Goal: Task Accomplishment & Management: Use online tool/utility

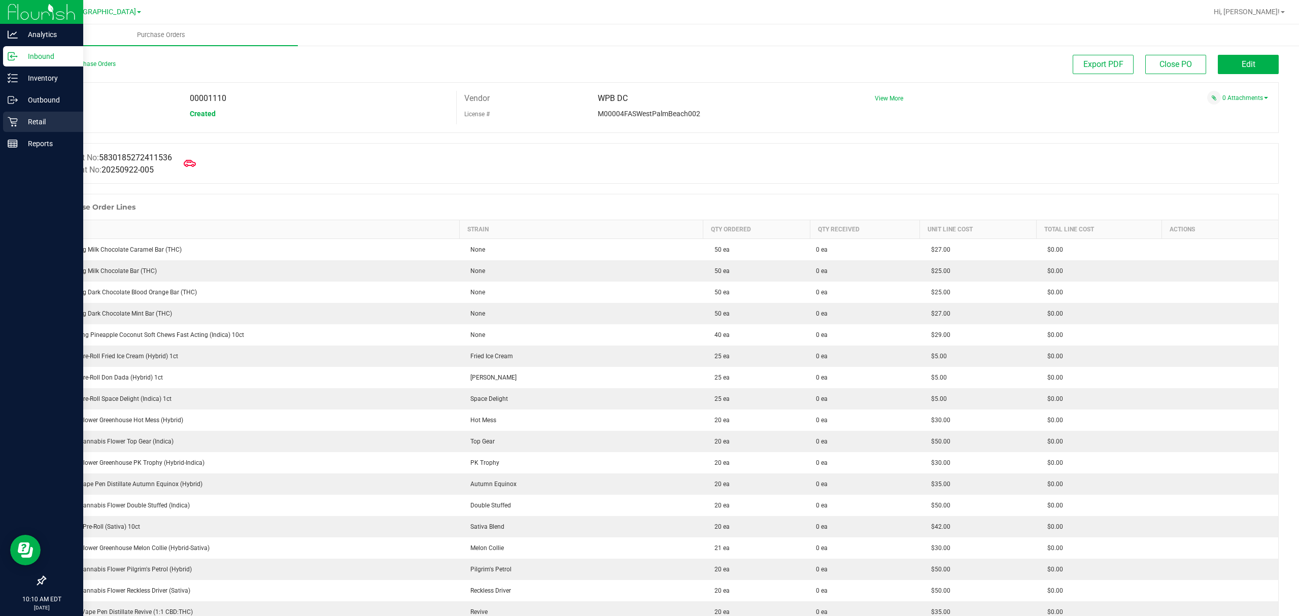
click at [49, 118] on p "Retail" at bounding box center [48, 122] width 61 height 12
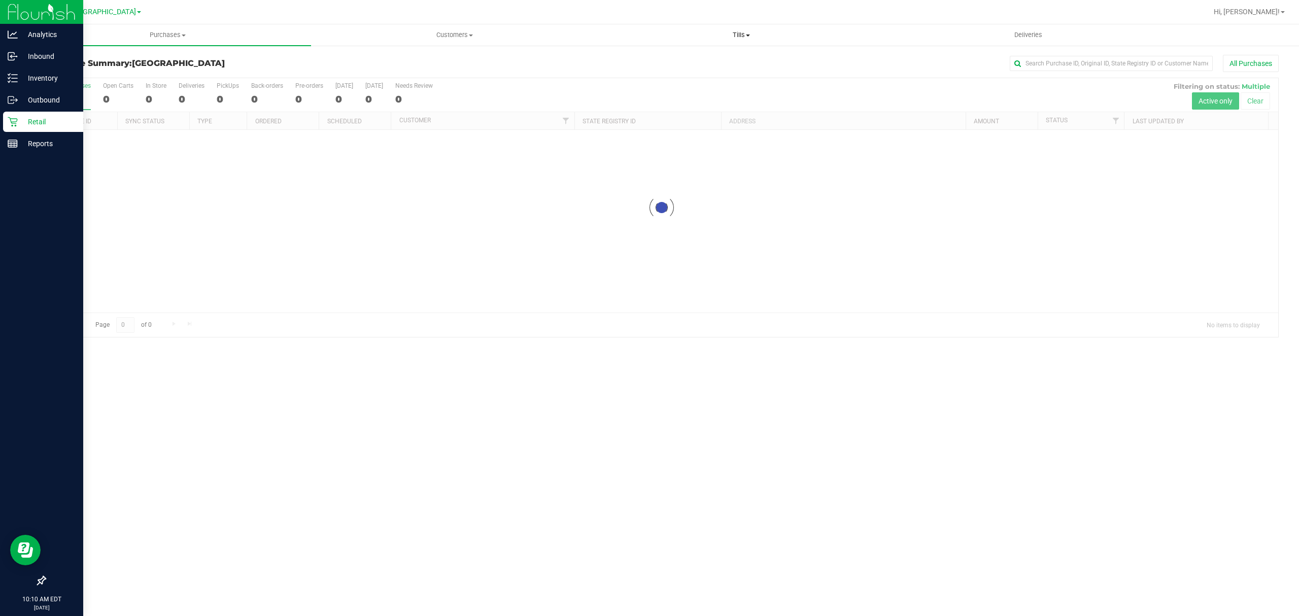
click at [735, 37] on span "Tills" at bounding box center [741, 34] width 286 height 9
click at [678, 60] on li "Manage tills" at bounding box center [741, 61] width 287 height 12
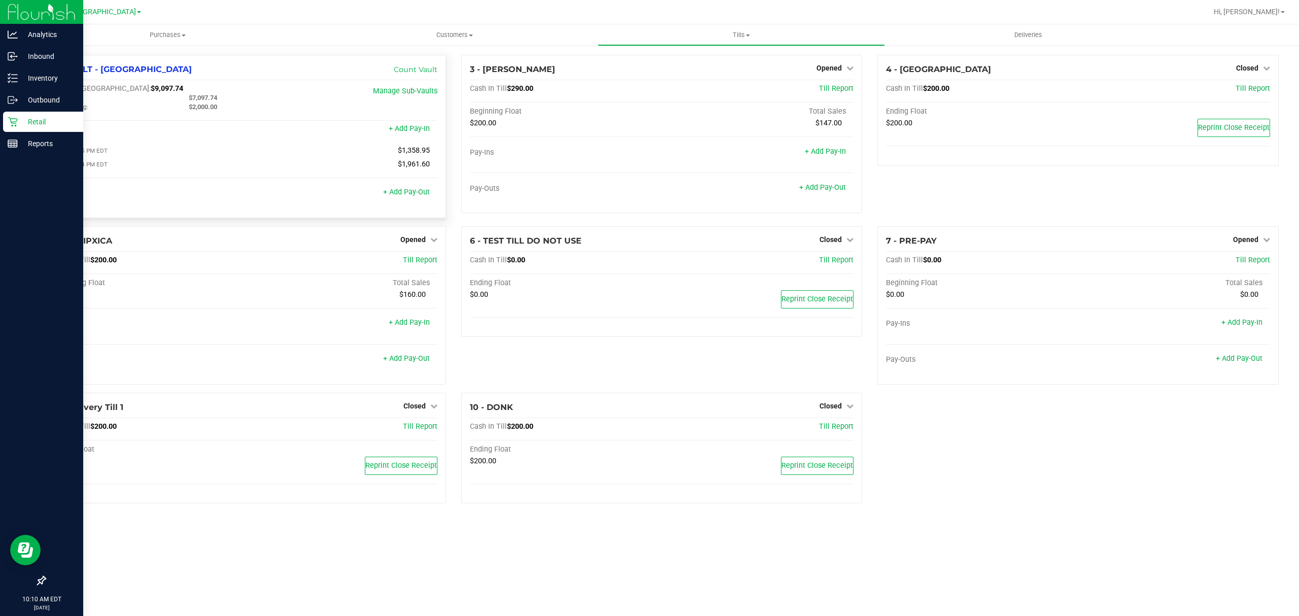
click at [415, 201] on div "Pay-Outs + Add Pay-Out" at bounding box center [245, 196] width 384 height 14
click at [415, 194] on link "+ Add Pay-Out" at bounding box center [406, 192] width 47 height 9
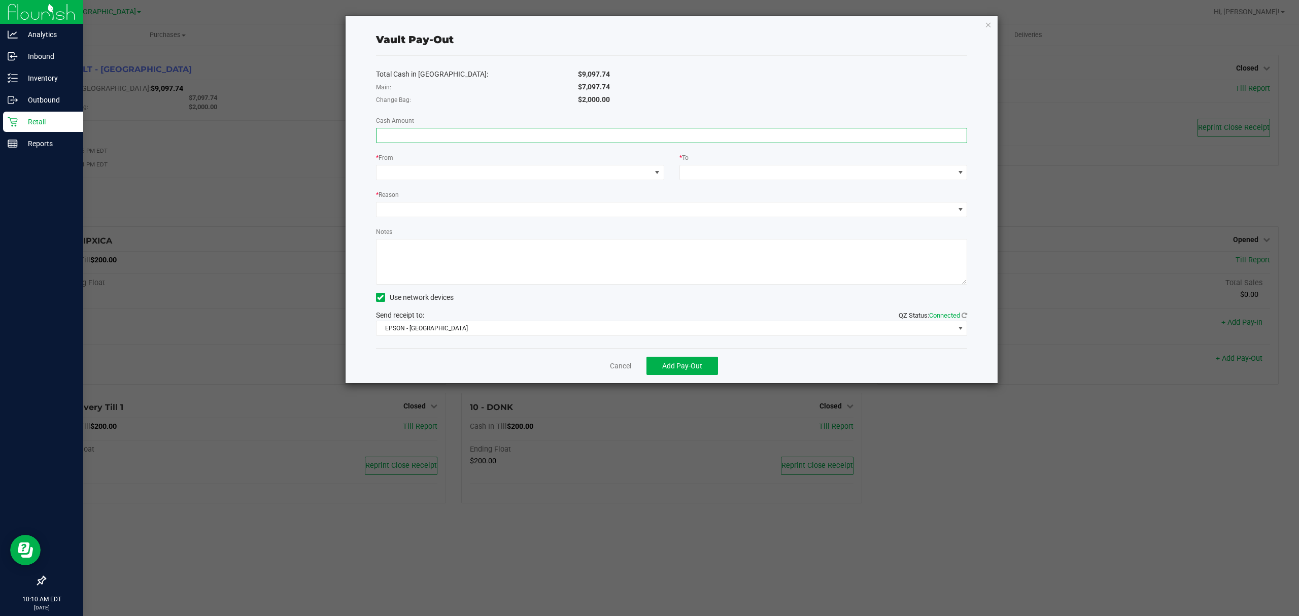
click at [518, 147] on div "Total Cash in [GEOGRAPHIC_DATA]: $9,097.74 Main: $7,097.74 Change Bag: $2,000.0…" at bounding box center [672, 202] width 592 height 292
type input "$7,097.74"
click at [525, 177] on span at bounding box center [514, 172] width 275 height 14
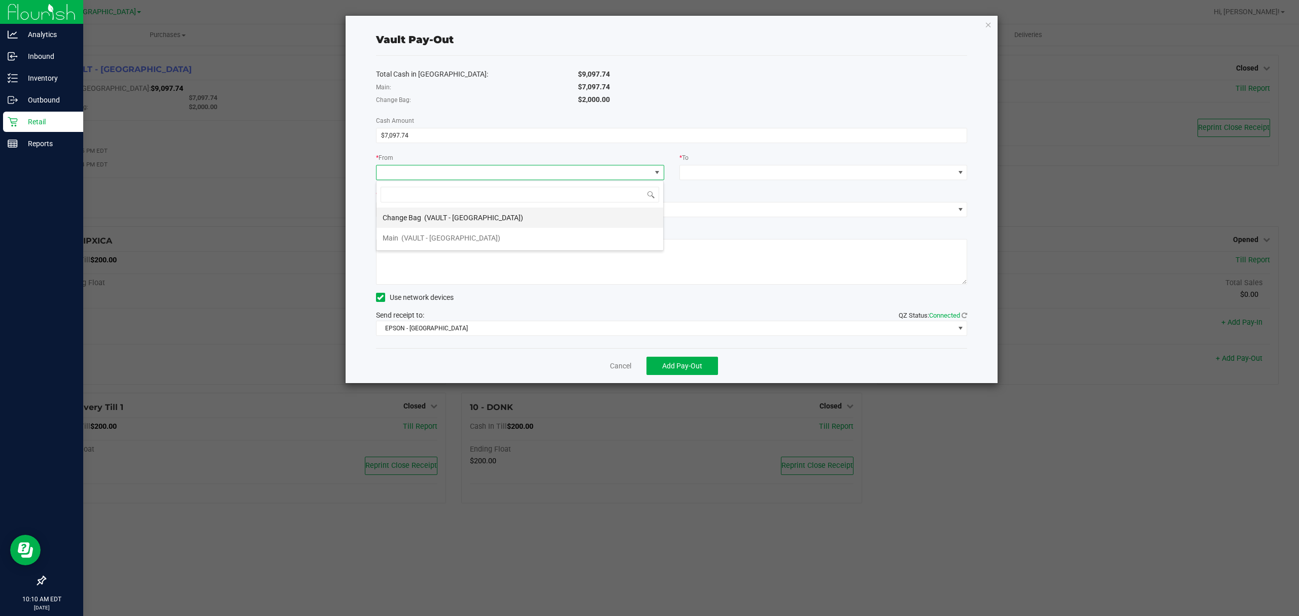
scroll to position [15, 287]
click at [445, 234] on span "(VAULT - [GEOGRAPHIC_DATA])" at bounding box center [450, 238] width 99 height 8
click at [794, 171] on span at bounding box center [817, 172] width 275 height 14
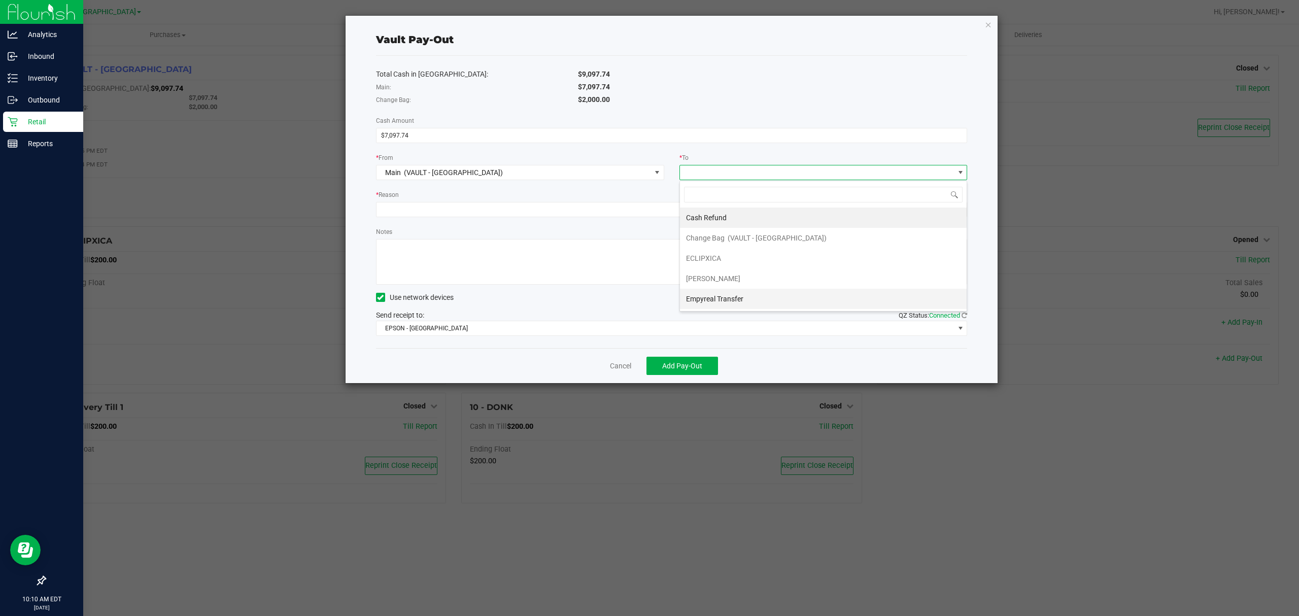
scroll to position [22, 0]
click at [748, 283] on li "Empyreal Transfer" at bounding box center [823, 278] width 287 height 20
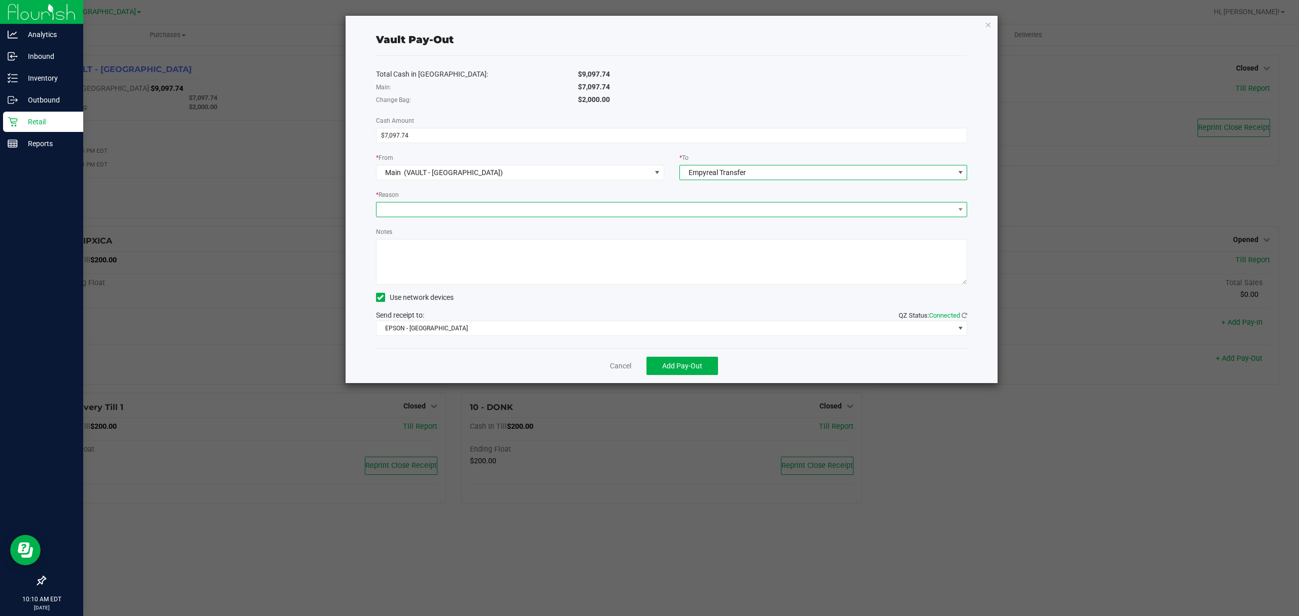
click at [589, 207] on span at bounding box center [666, 209] width 578 height 14
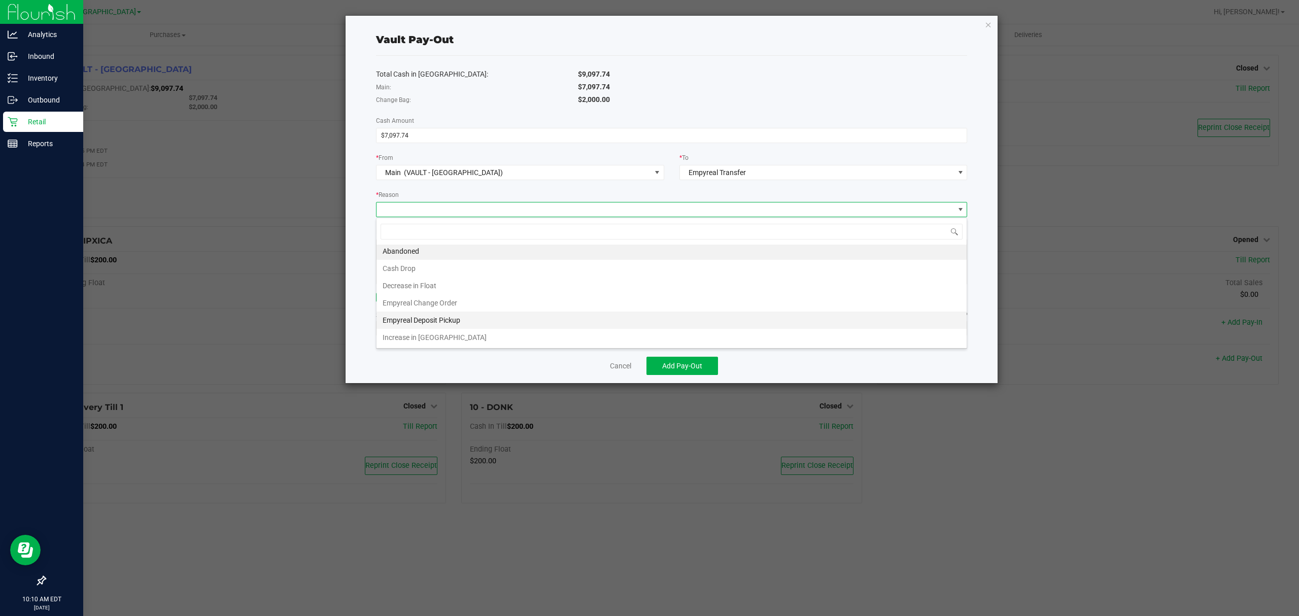
scroll to position [4, 0]
click at [437, 327] on li "Empyreal Deposit Pickup" at bounding box center [672, 320] width 590 height 17
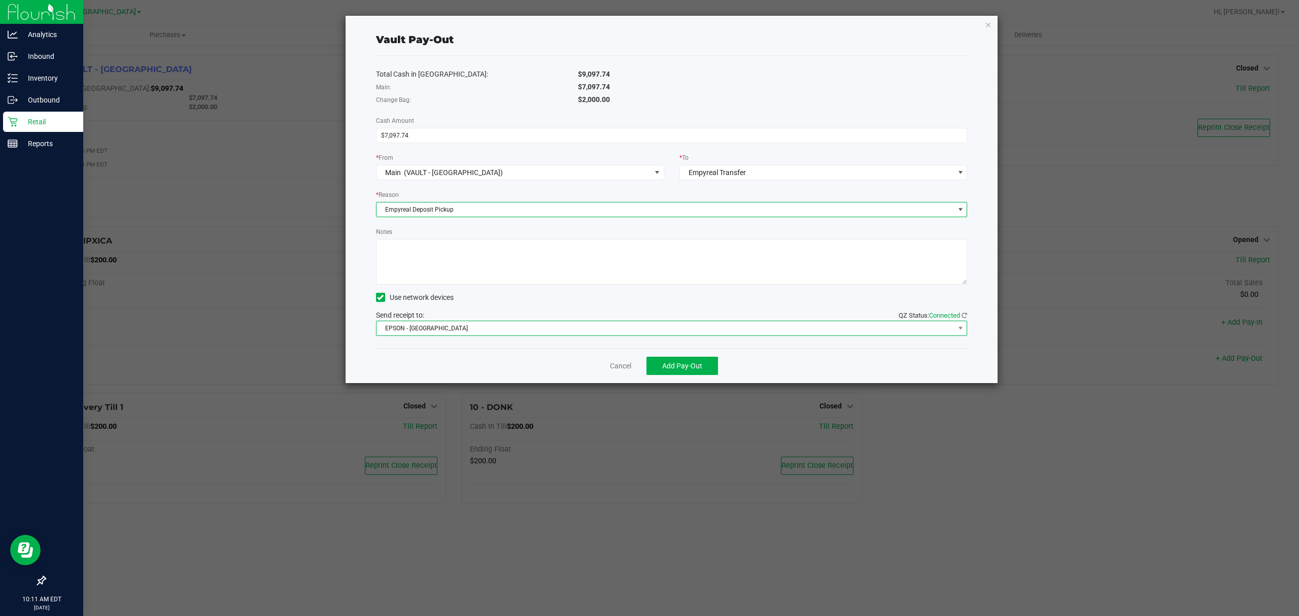
click at [446, 325] on span "EPSON - [GEOGRAPHIC_DATA]" at bounding box center [666, 328] width 578 height 14
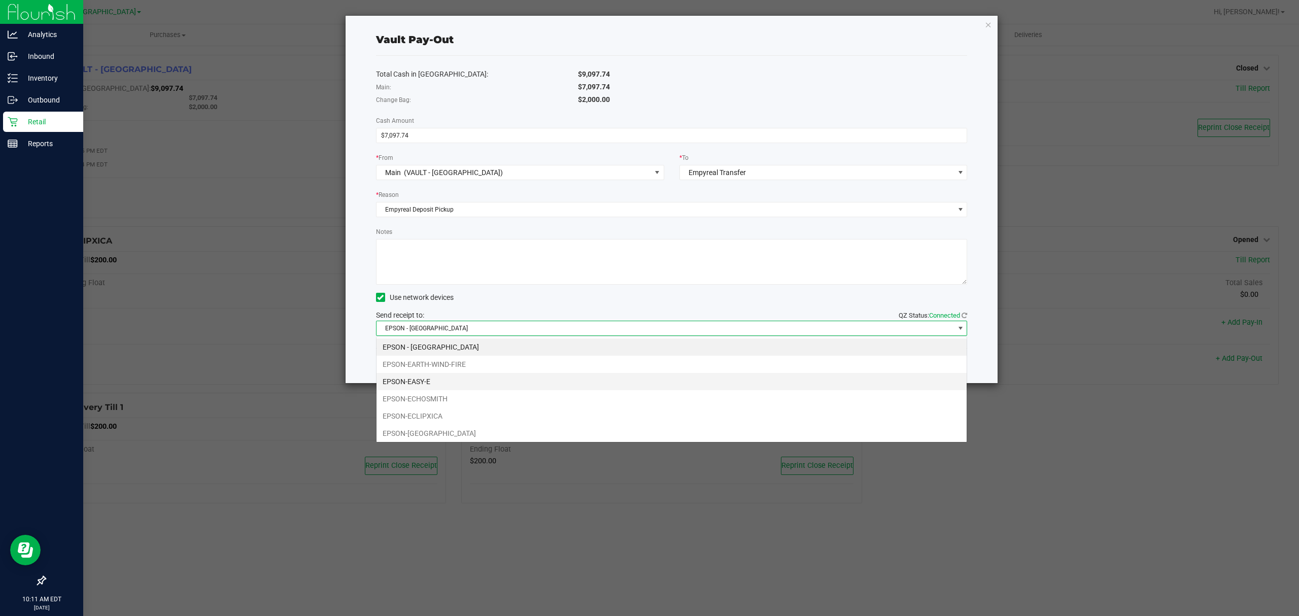
scroll to position [15, 591]
click at [429, 359] on li "EPSON-EARTH-WIND-FIRE" at bounding box center [672, 364] width 590 height 17
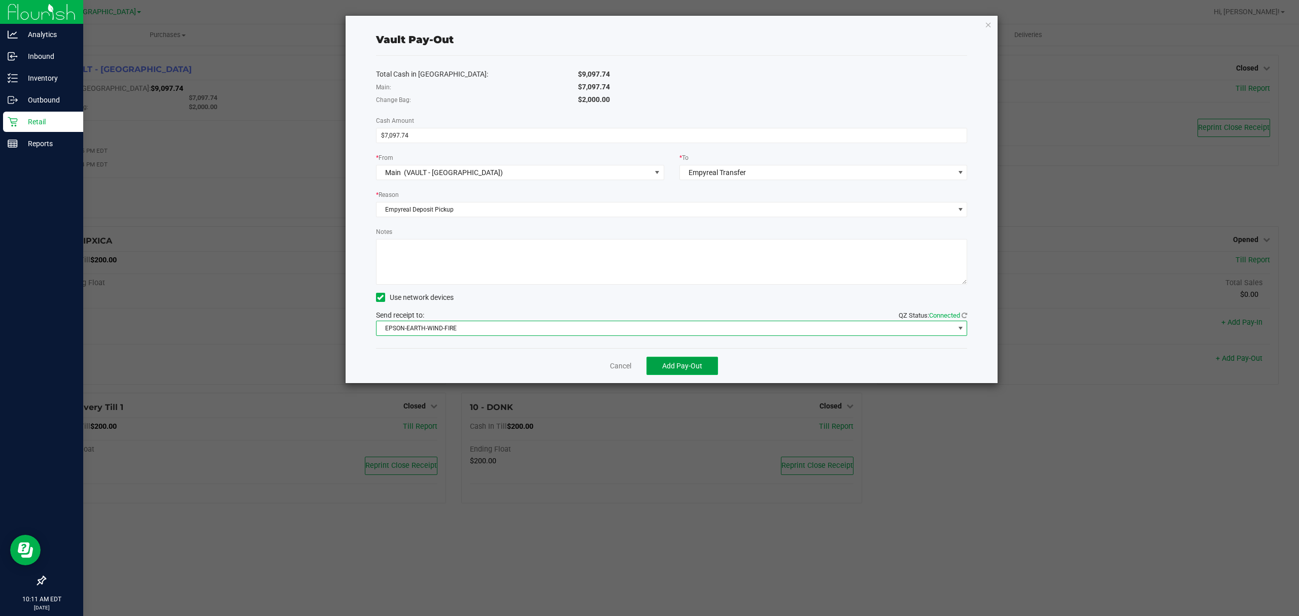
click at [678, 364] on span "Add Pay-Out" at bounding box center [682, 366] width 40 height 8
